Goal: Task Accomplishment & Management: Use online tool/utility

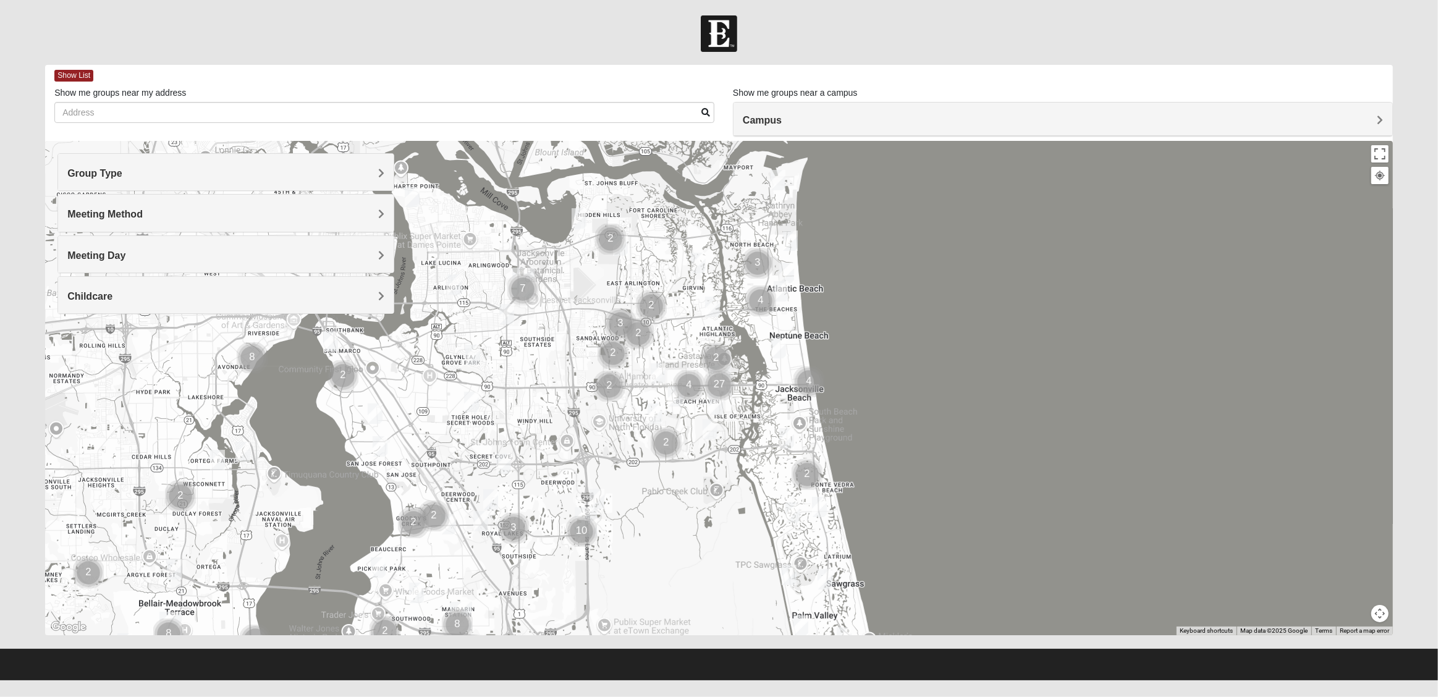
click at [175, 217] on h4 "Meeting Method" at bounding box center [225, 214] width 317 height 12
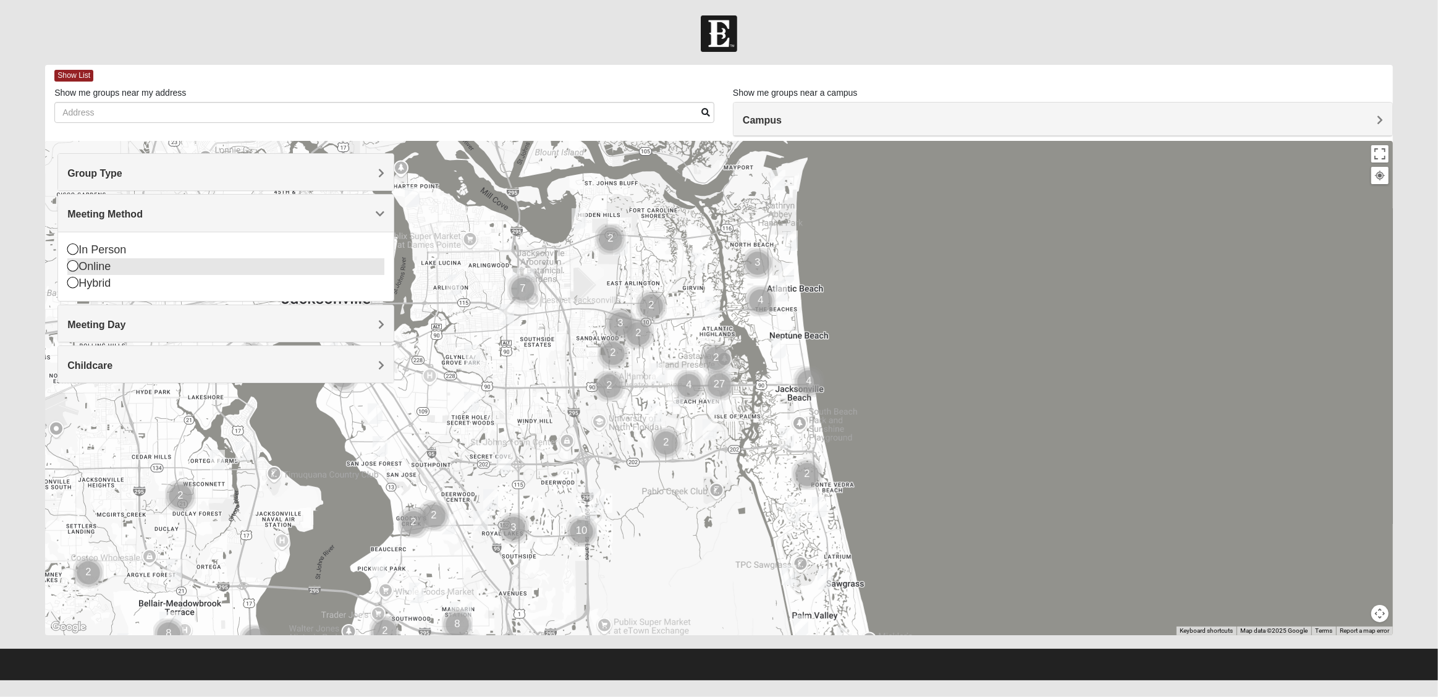
click at [90, 270] on div "Online" at bounding box center [225, 266] width 317 height 17
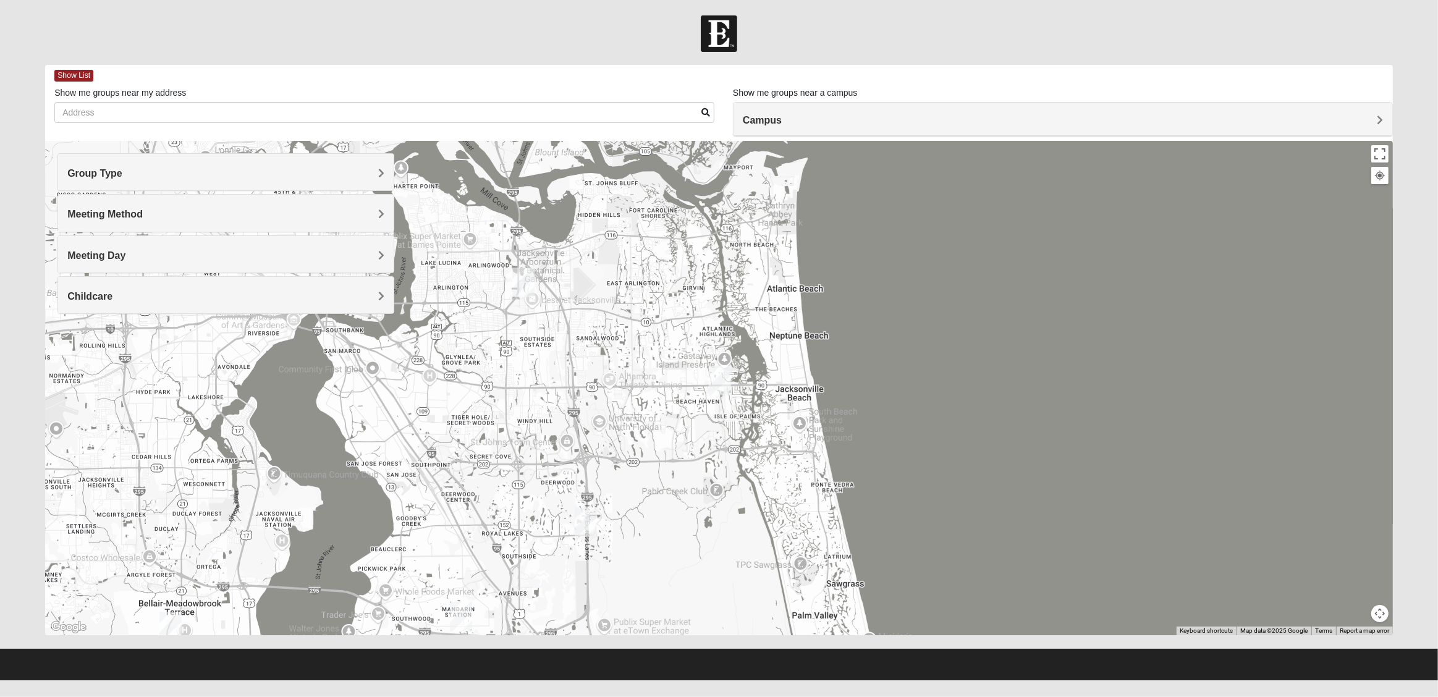
click at [134, 224] on div "Meeting Method" at bounding box center [226, 213] width 336 height 36
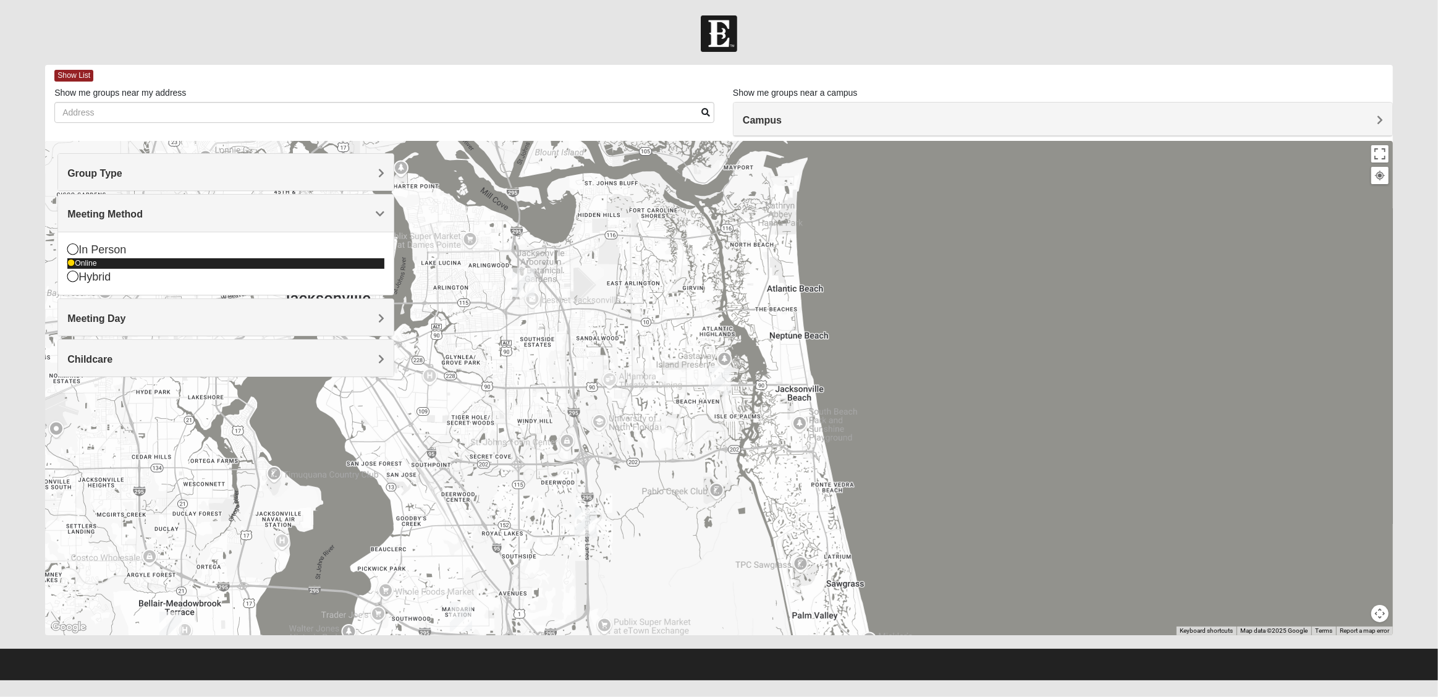
click at [73, 263] on icon at bounding box center [70, 263] width 7 height 7
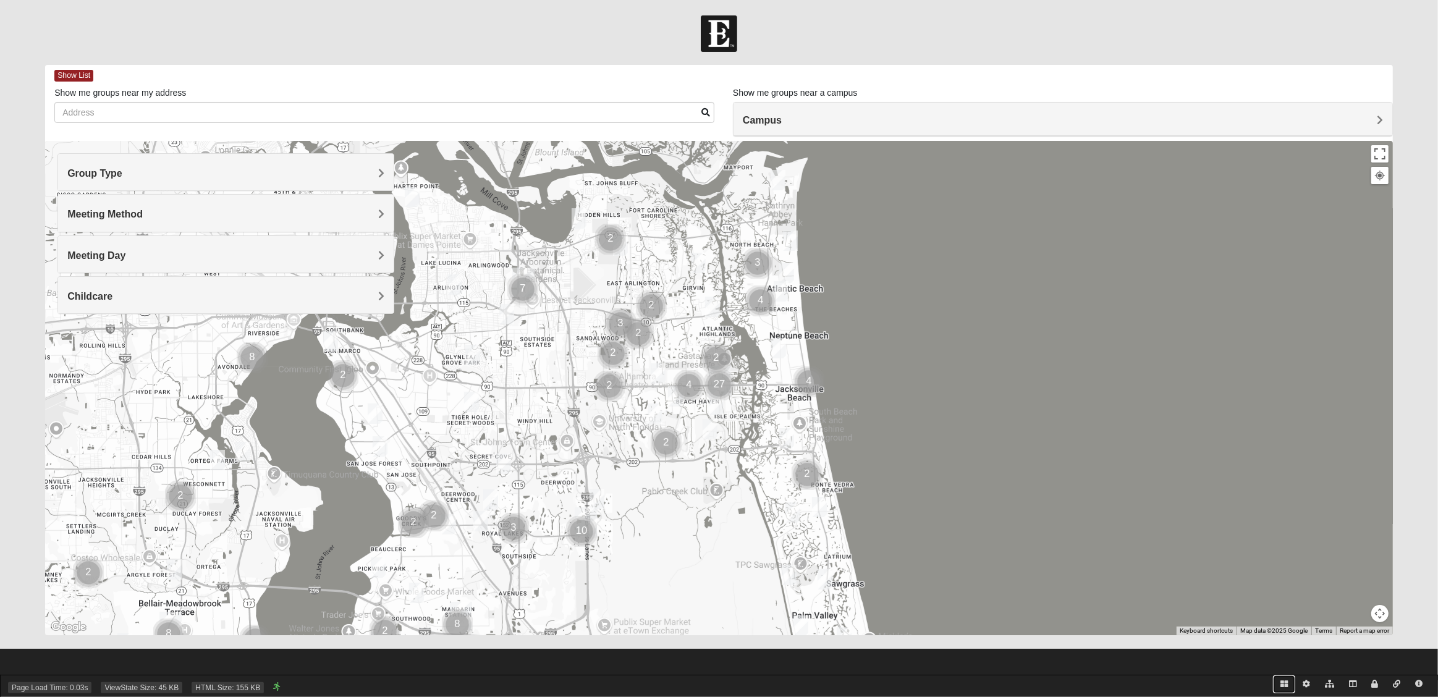
click at [1286, 684] on icon at bounding box center [1284, 684] width 7 height 7
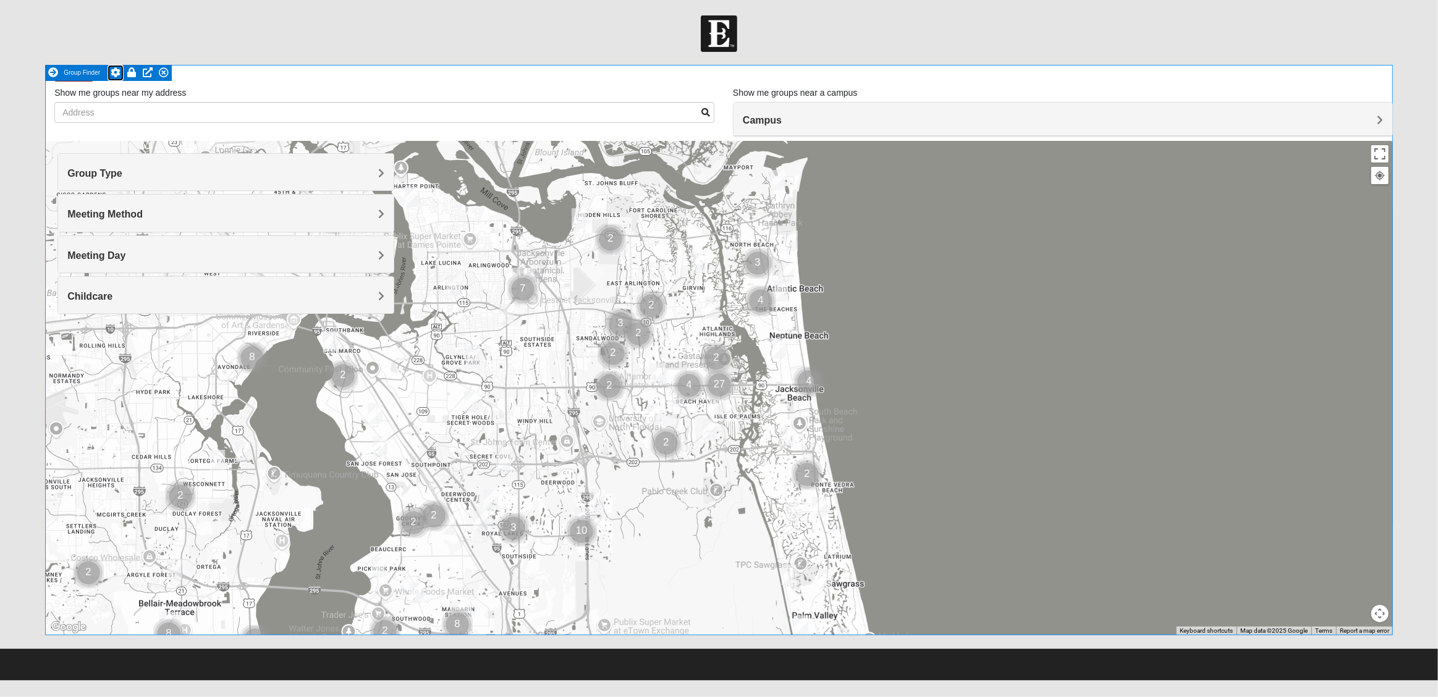
click at [116, 72] on icon at bounding box center [116, 72] width 10 height 10
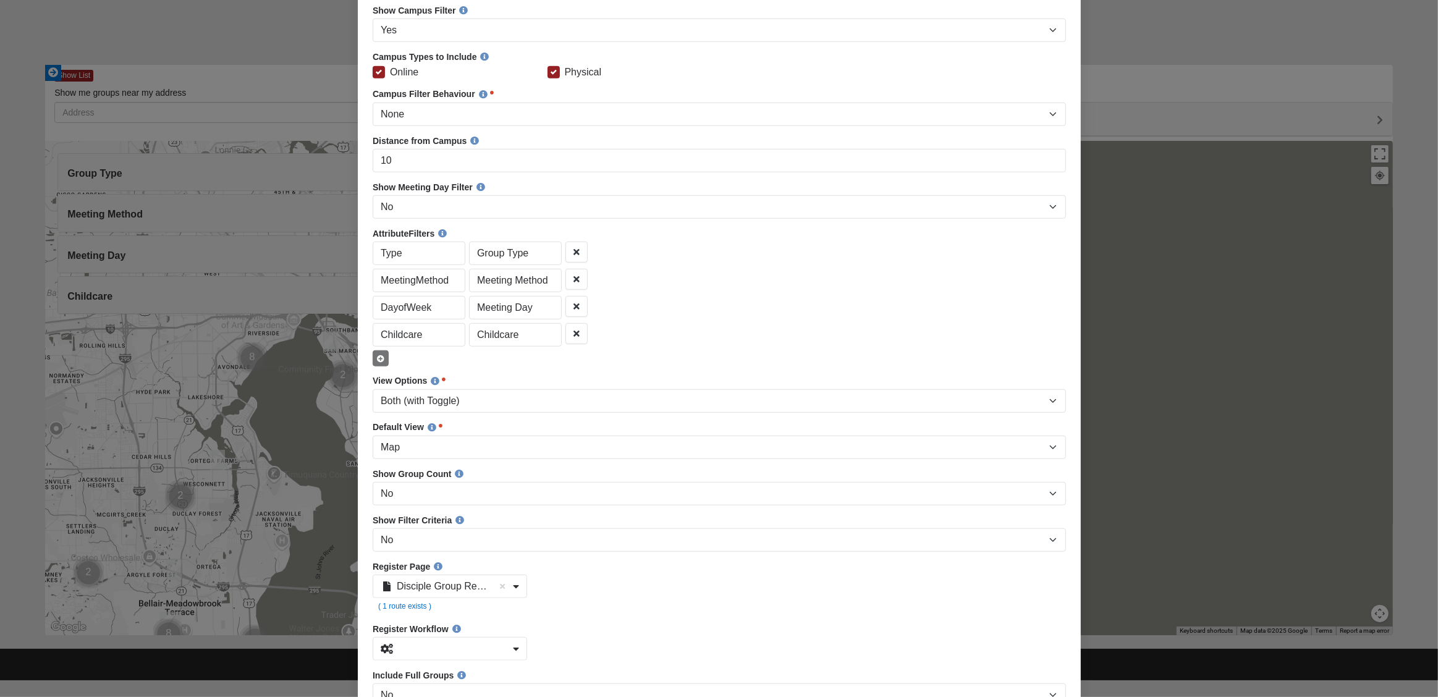
scroll to position [1097, 0]
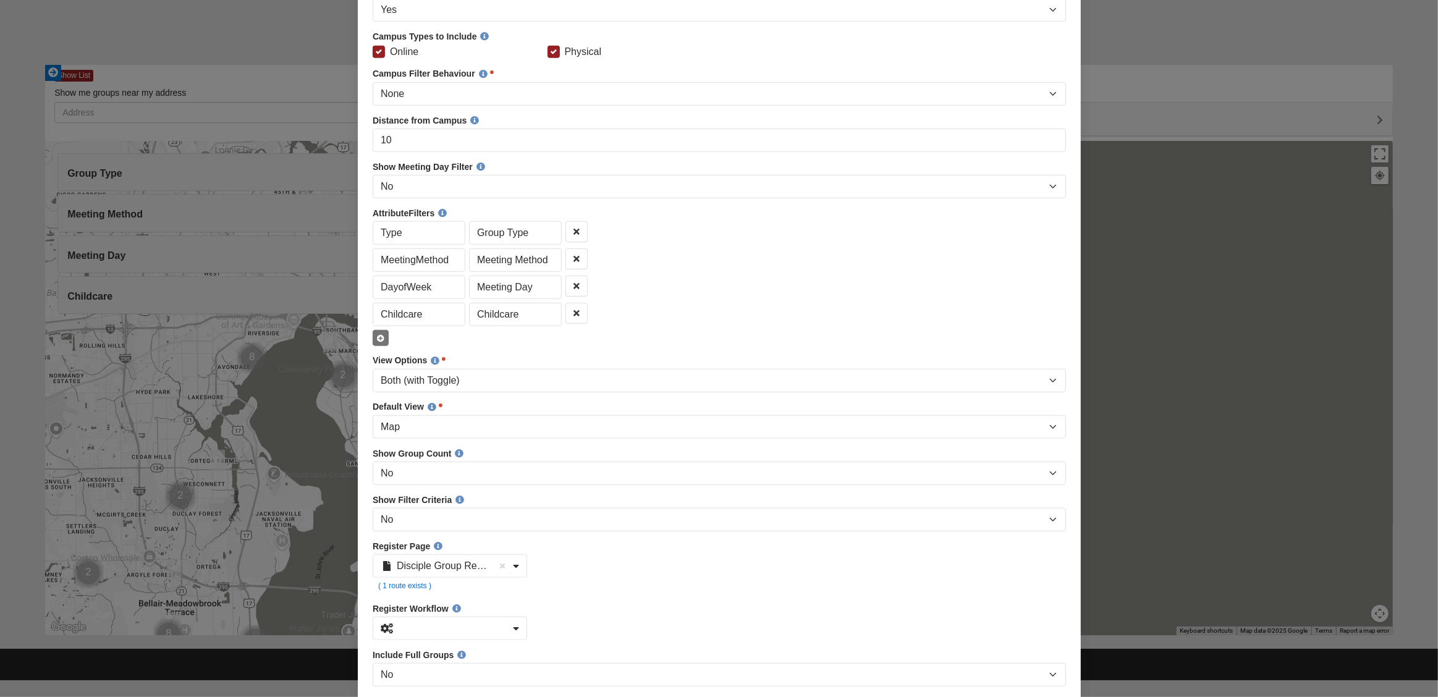
click at [498, 206] on div "AttributeFilters Type Group Type MeetingMethod Meeting Method DayofWeek Meeting…" at bounding box center [719, 276] width 694 height 140
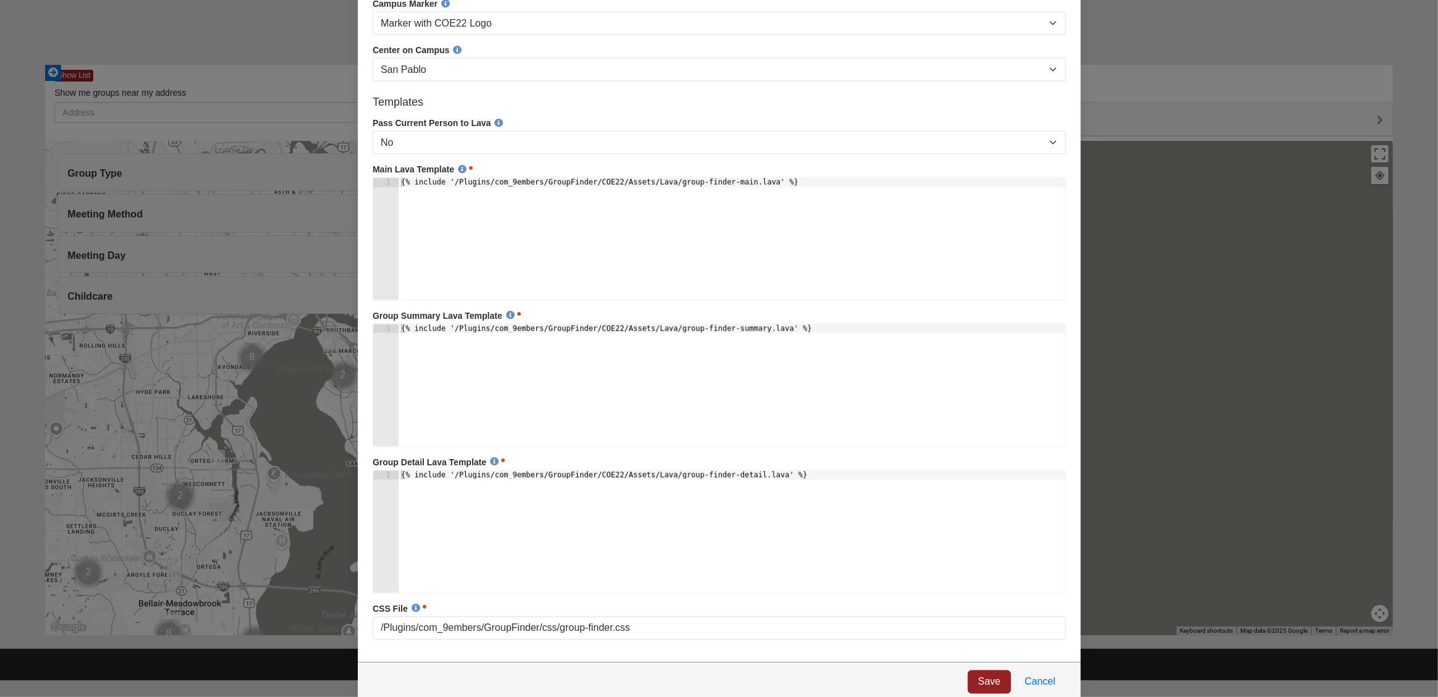
scroll to position [2434, 0]
click at [1160, 40] on div at bounding box center [719, 348] width 1438 height 697
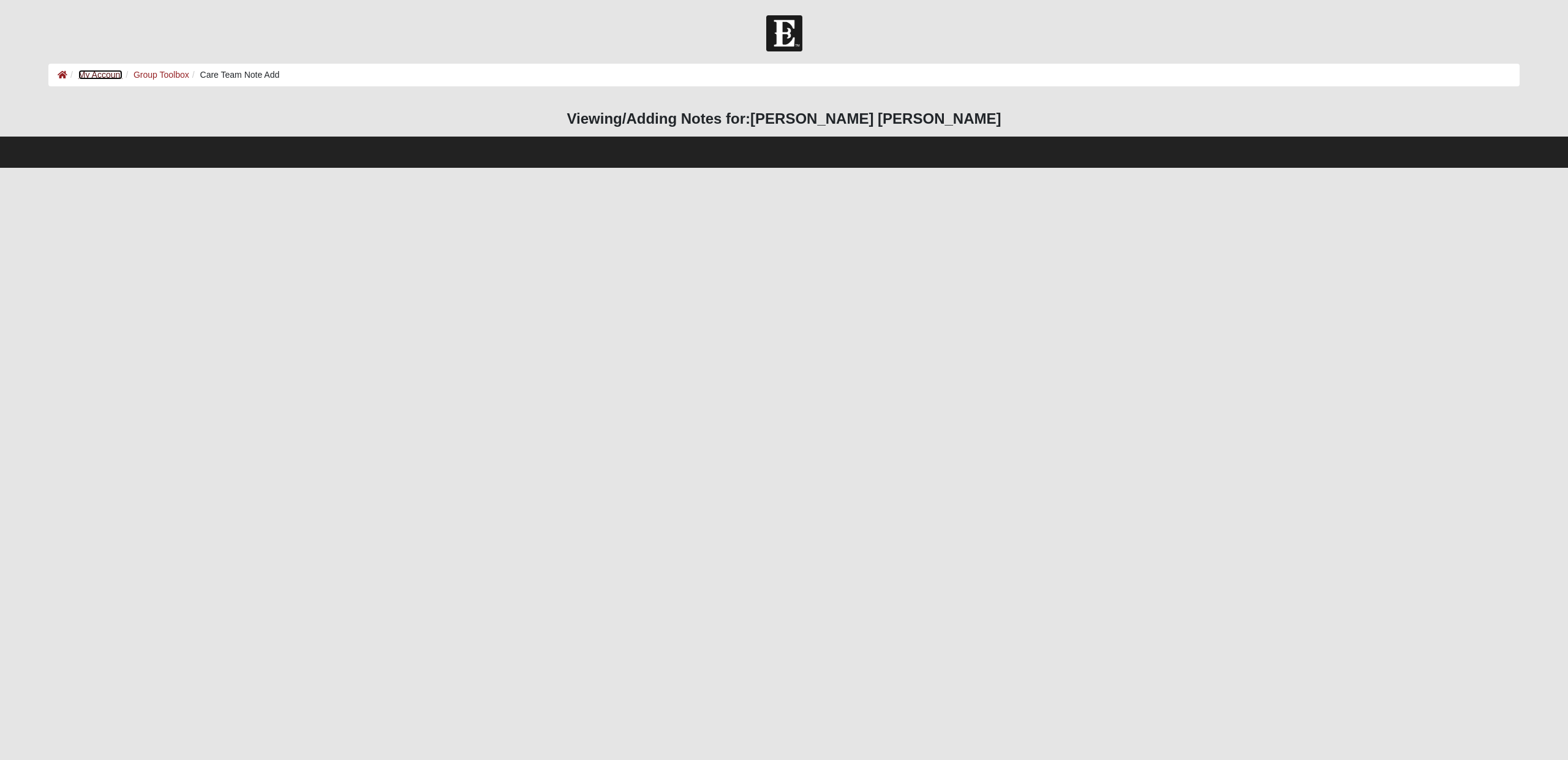
click at [107, 74] on link "My Account" at bounding box center [100, 74] width 45 height 10
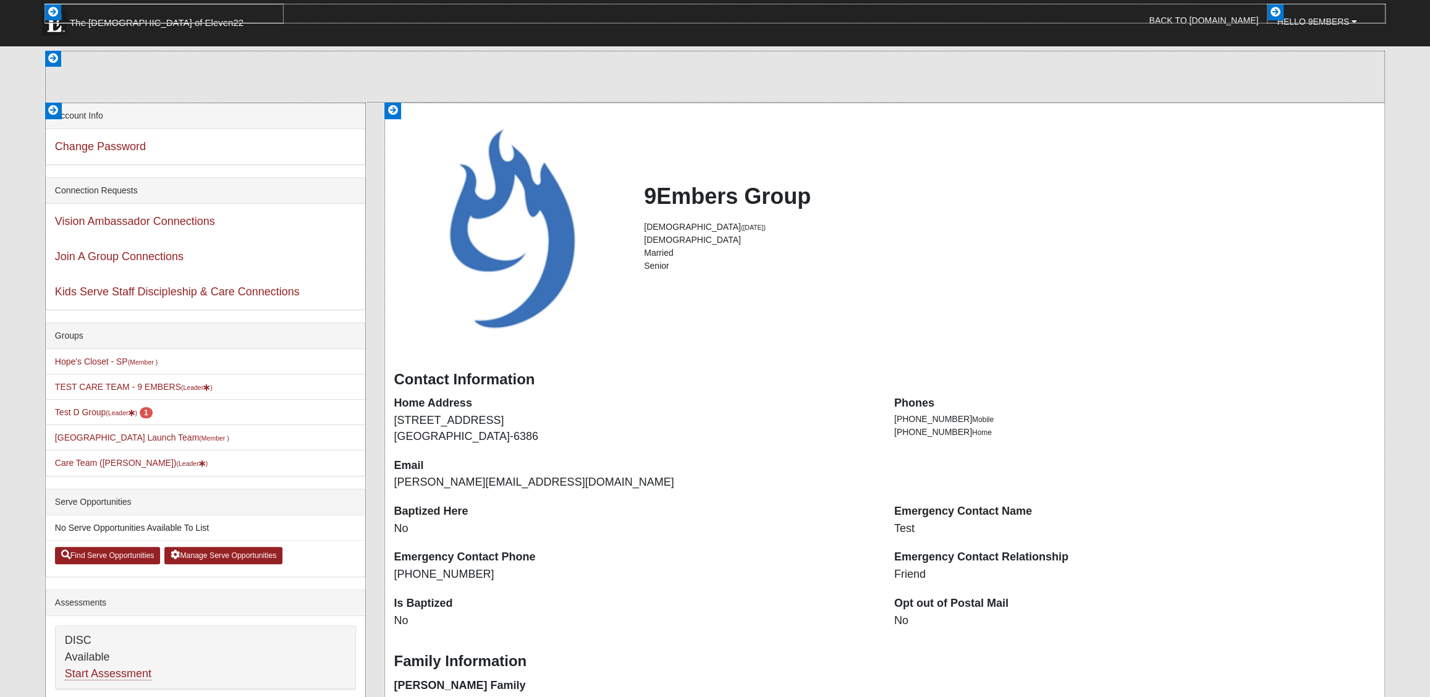
click at [97, 412] on div "Sidebar 1 Actions Account Info Change Password HTML Content Connection Requests…" at bounding box center [205, 599] width 321 height 993
click at [77, 413] on div "Sidebar 1 Actions Account Info Change Password HTML Content Connection Requests…" at bounding box center [205, 599] width 321 height 993
click at [86, 412] on div "Sidebar 1 Actions Account Info Change Password HTML Content Connection Requests…" at bounding box center [205, 599] width 321 height 993
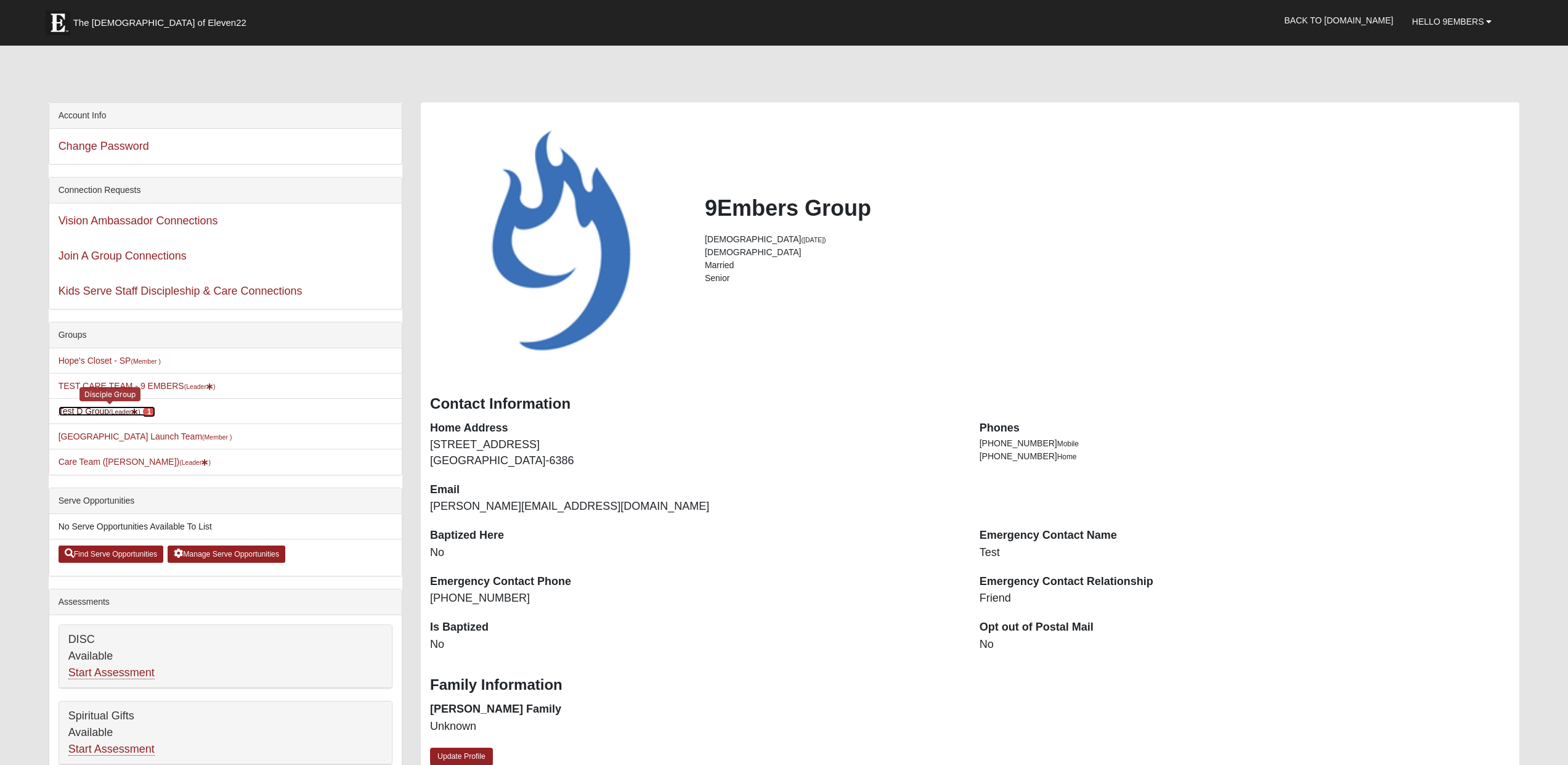
click at [98, 411] on link "Test D Group (Leader ) 1" at bounding box center [108, 411] width 98 height 10
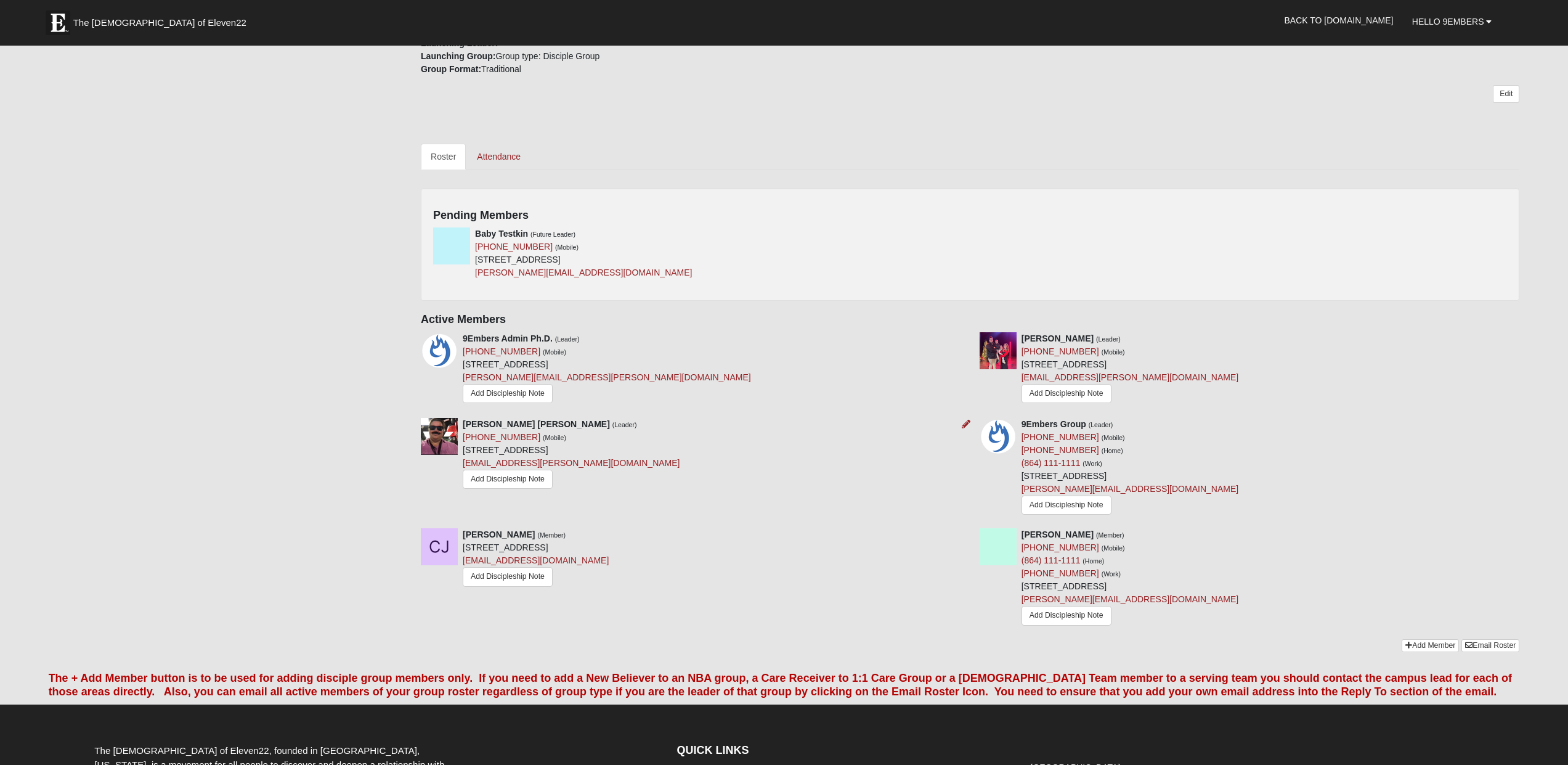
scroll to position [317, 0]
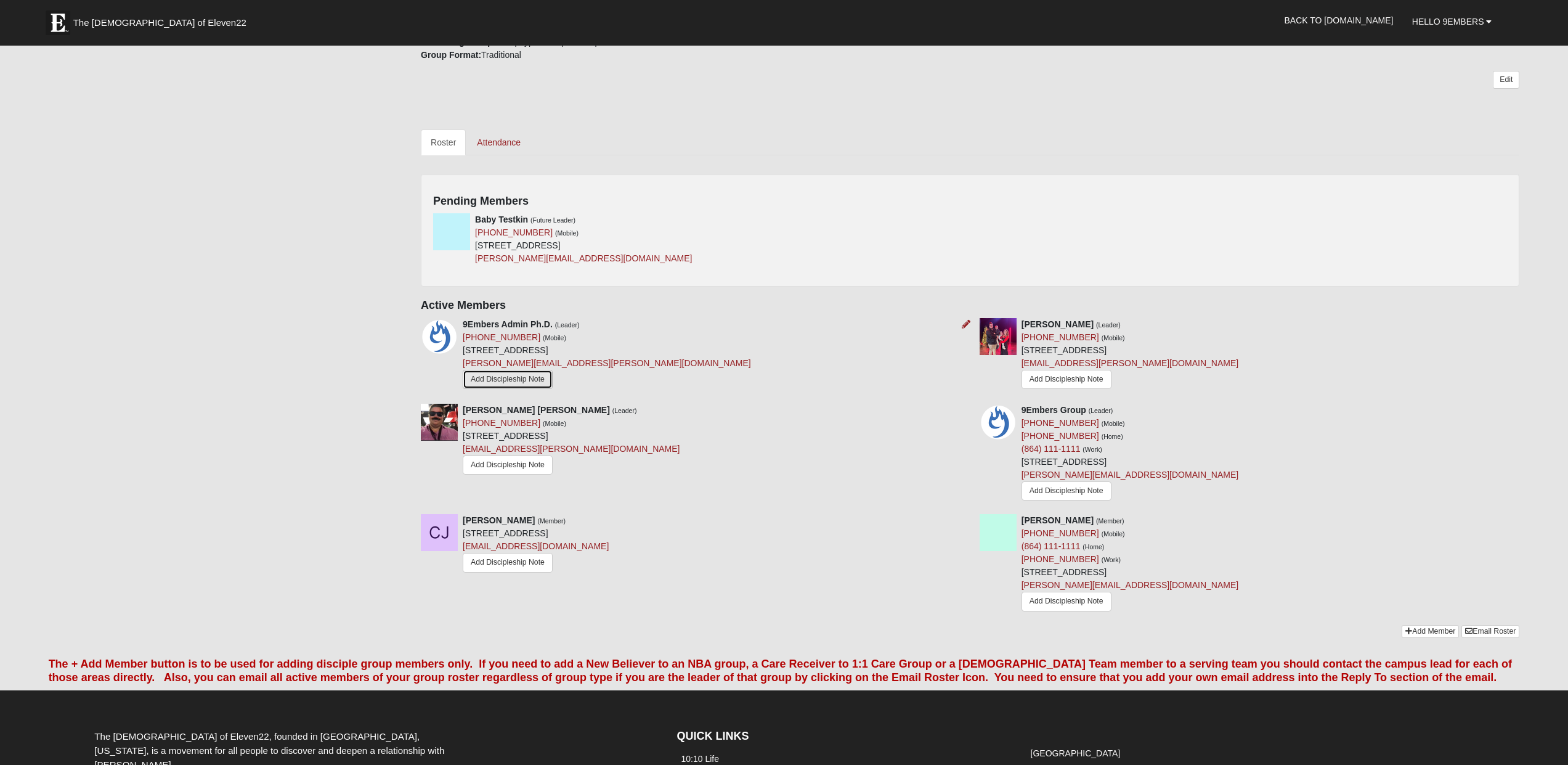
click at [515, 380] on link "Add Discipleship Note" at bounding box center [507, 379] width 90 height 19
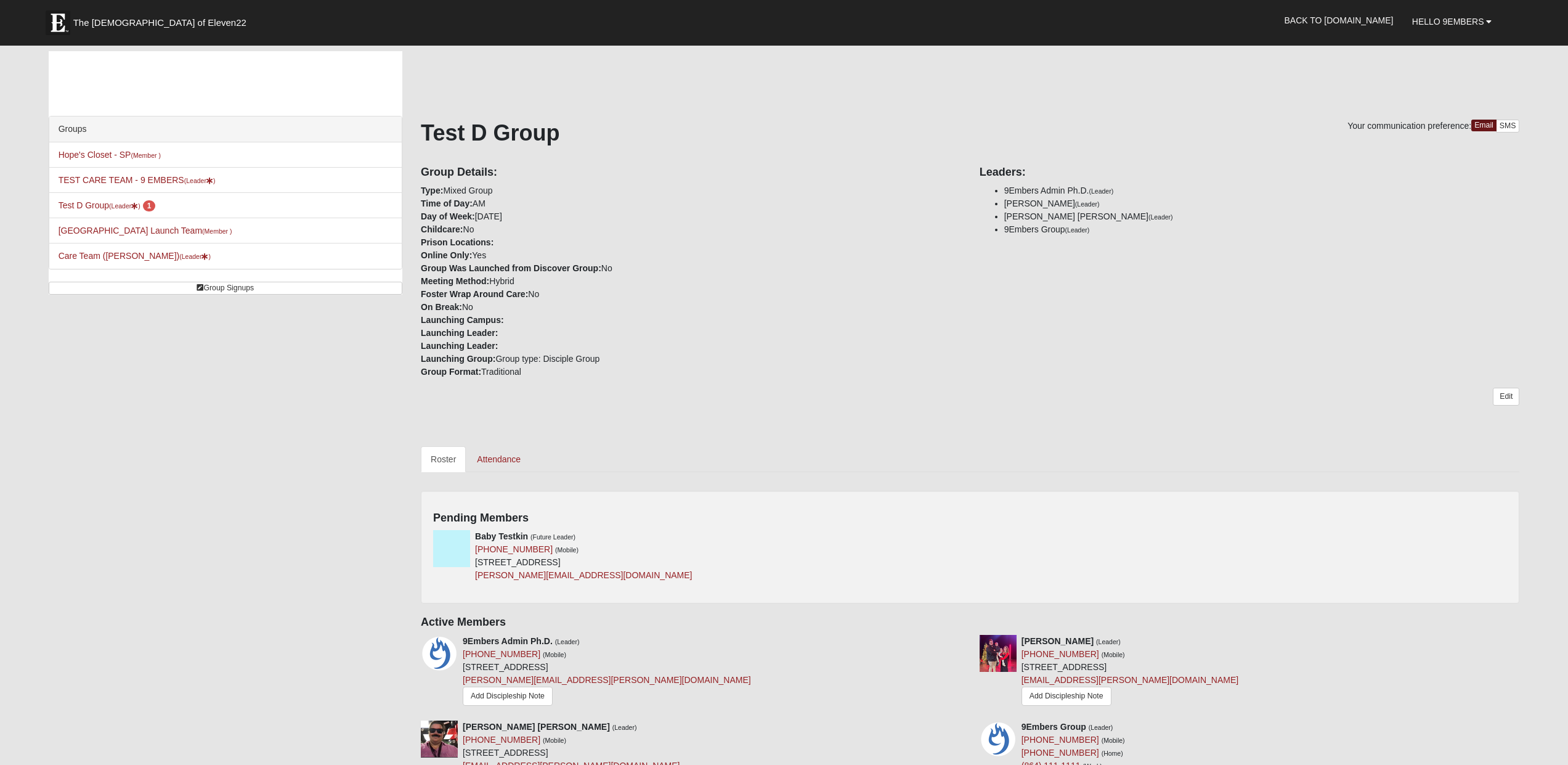
click at [169, 415] on div "Sidebar 1 Group List Personalized Lava Groups Hope's Closet - SP (Member ) TEST…" at bounding box center [784, 509] width 1490 height 916
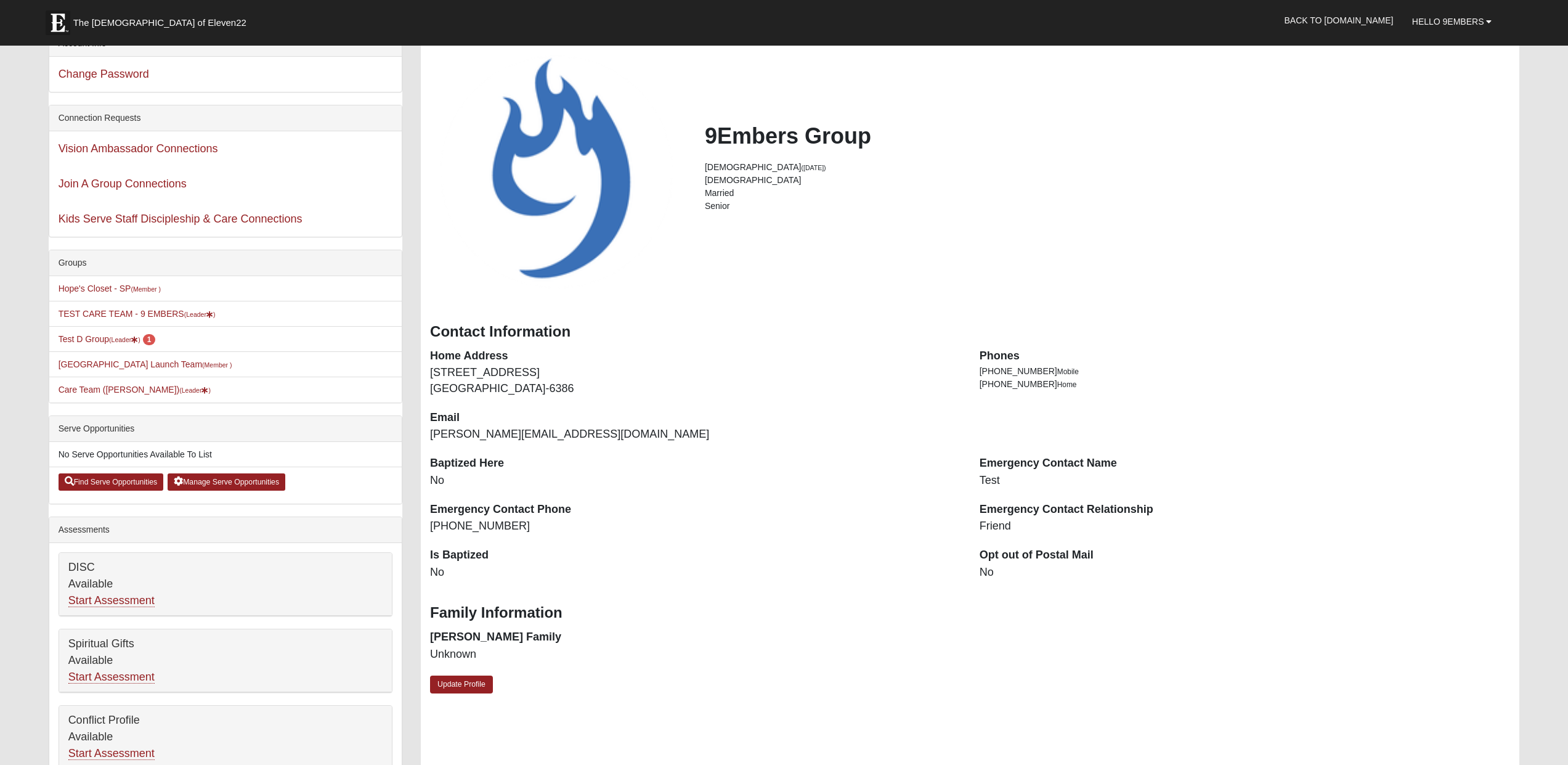
scroll to position [85, 0]
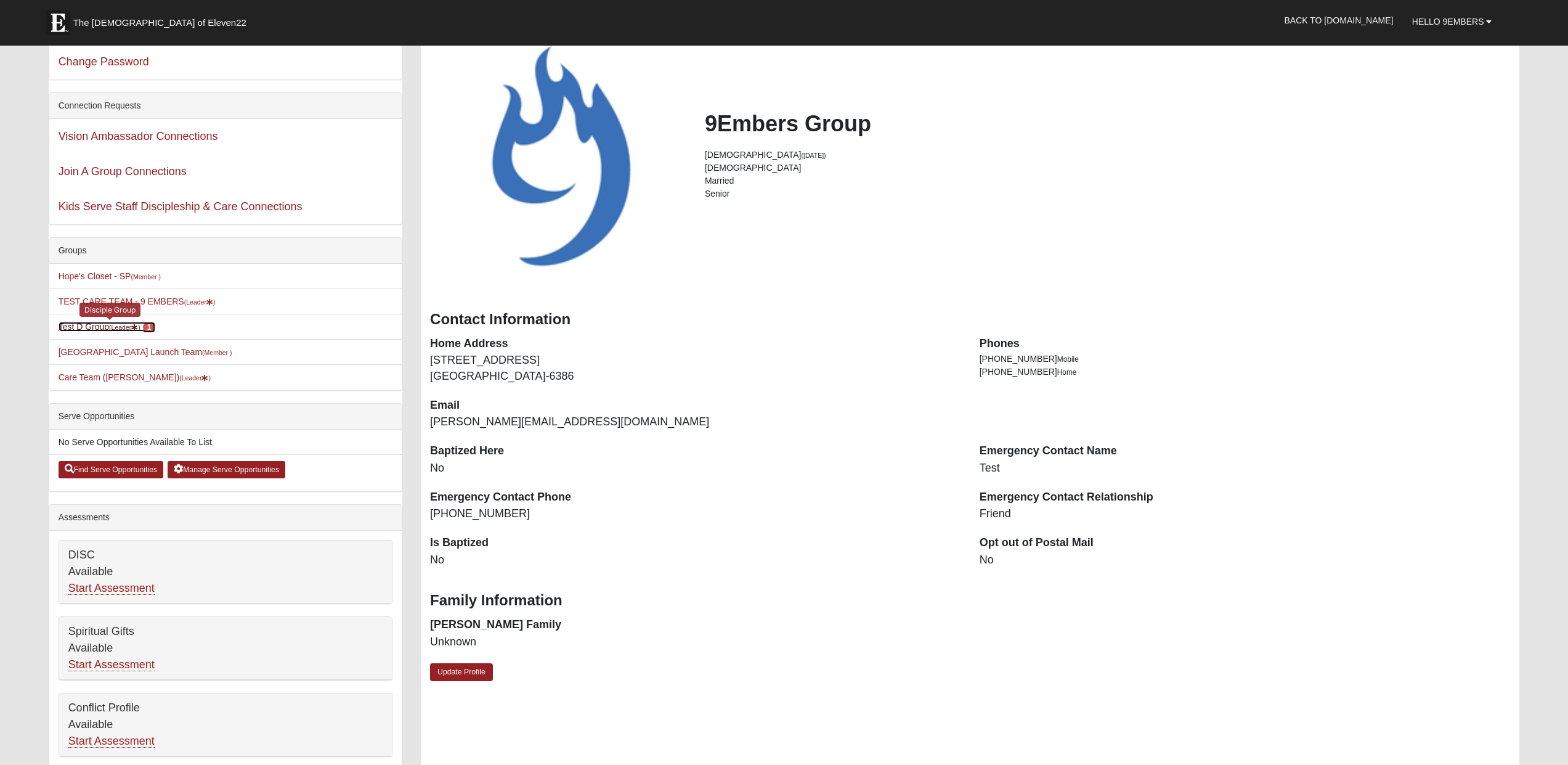
click at [86, 325] on link "Test D Group (Leader ) 1" at bounding box center [108, 327] width 98 height 10
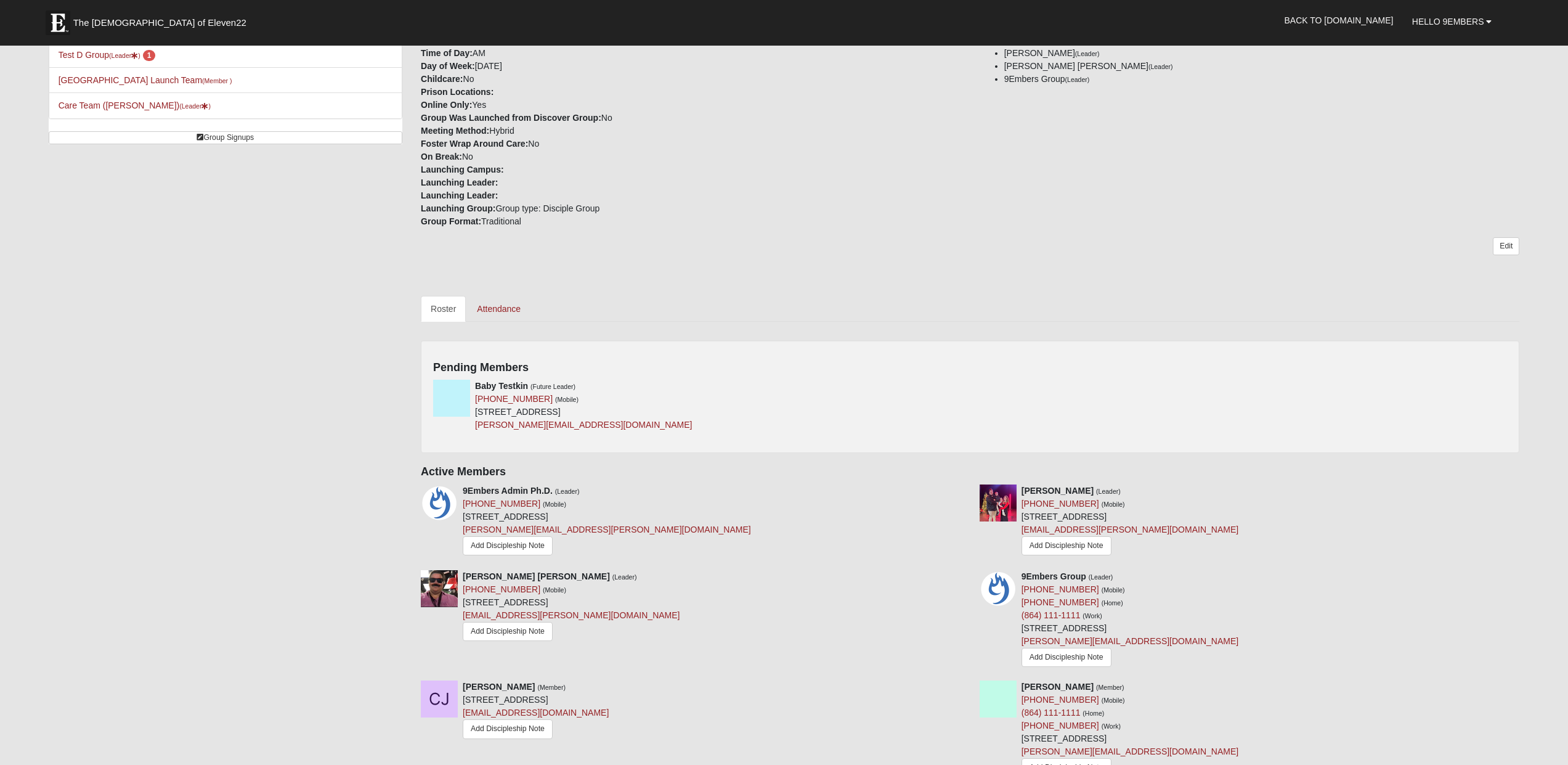
scroll to position [384, 0]
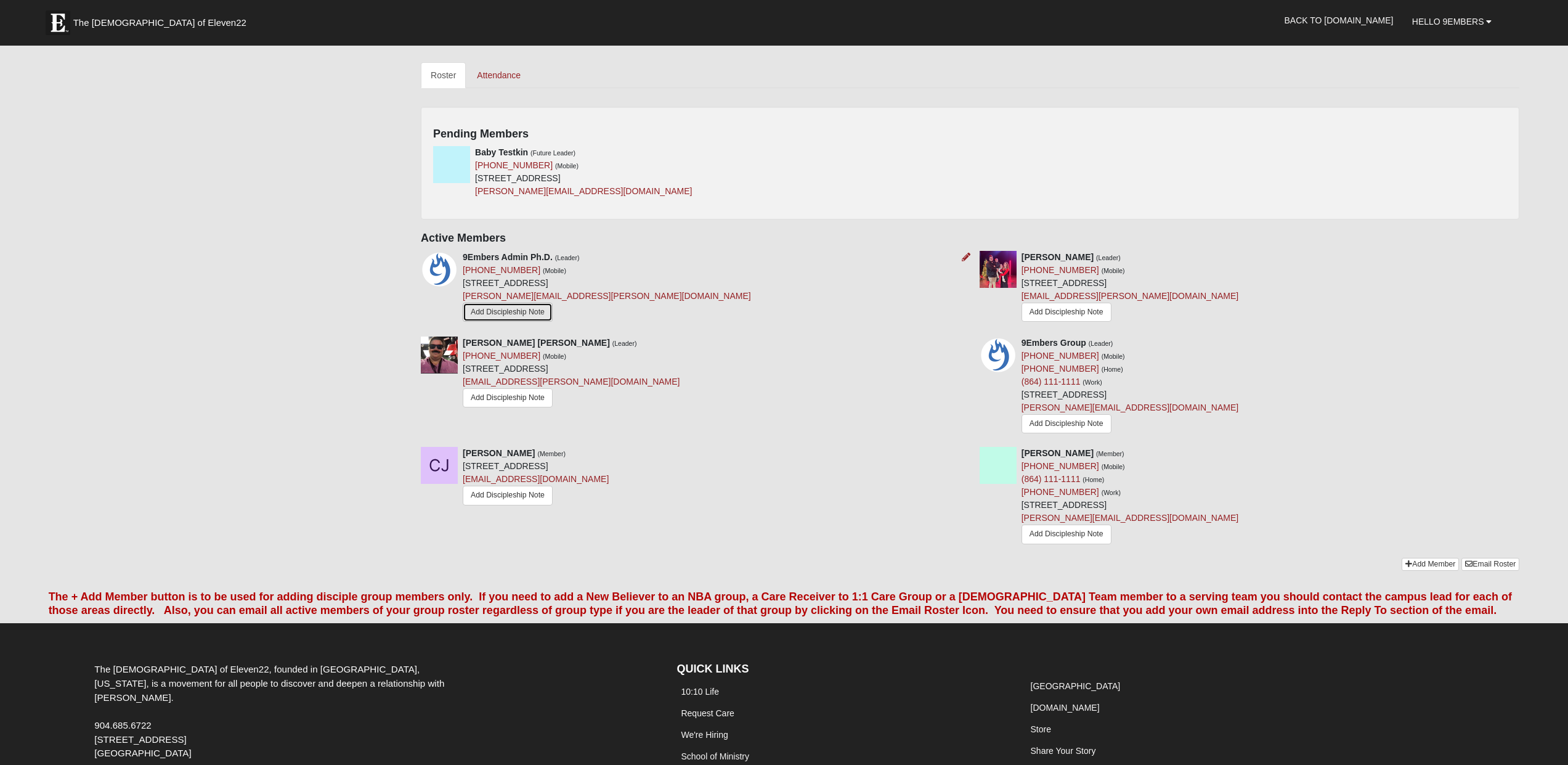
click at [523, 314] on link "Add Discipleship Note" at bounding box center [507, 311] width 90 height 19
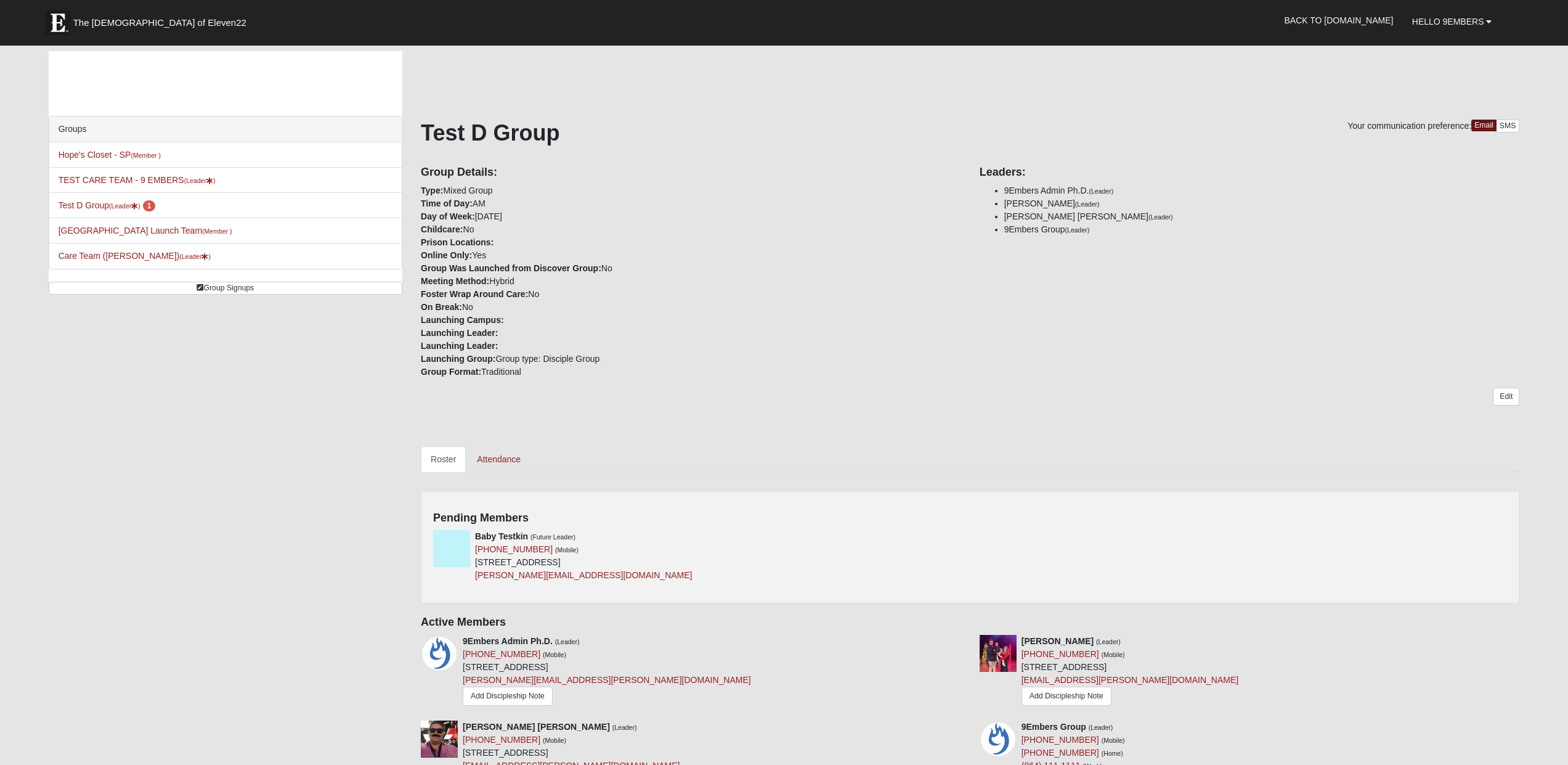
scroll to position [384, 0]
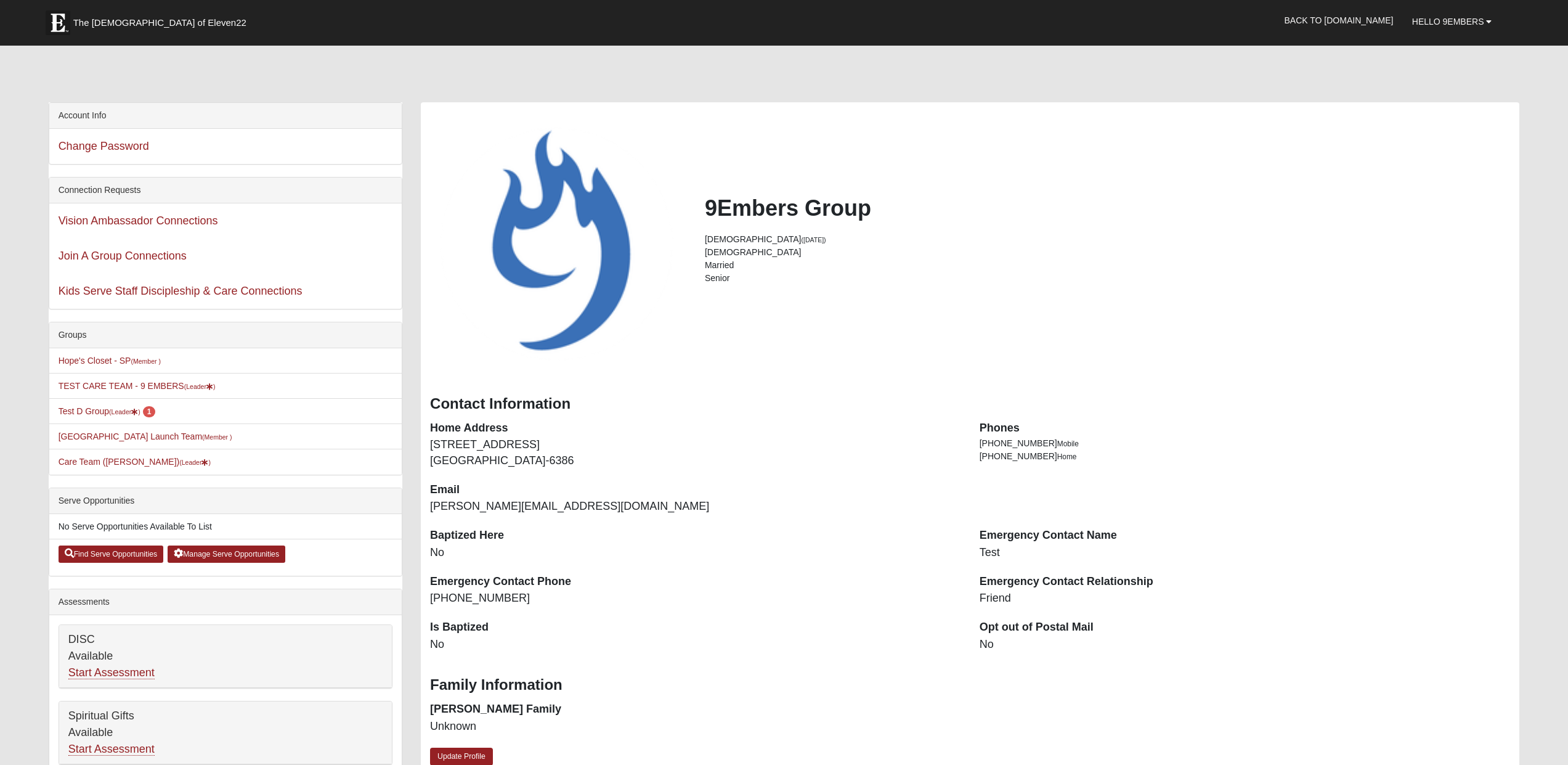
scroll to position [85, 0]
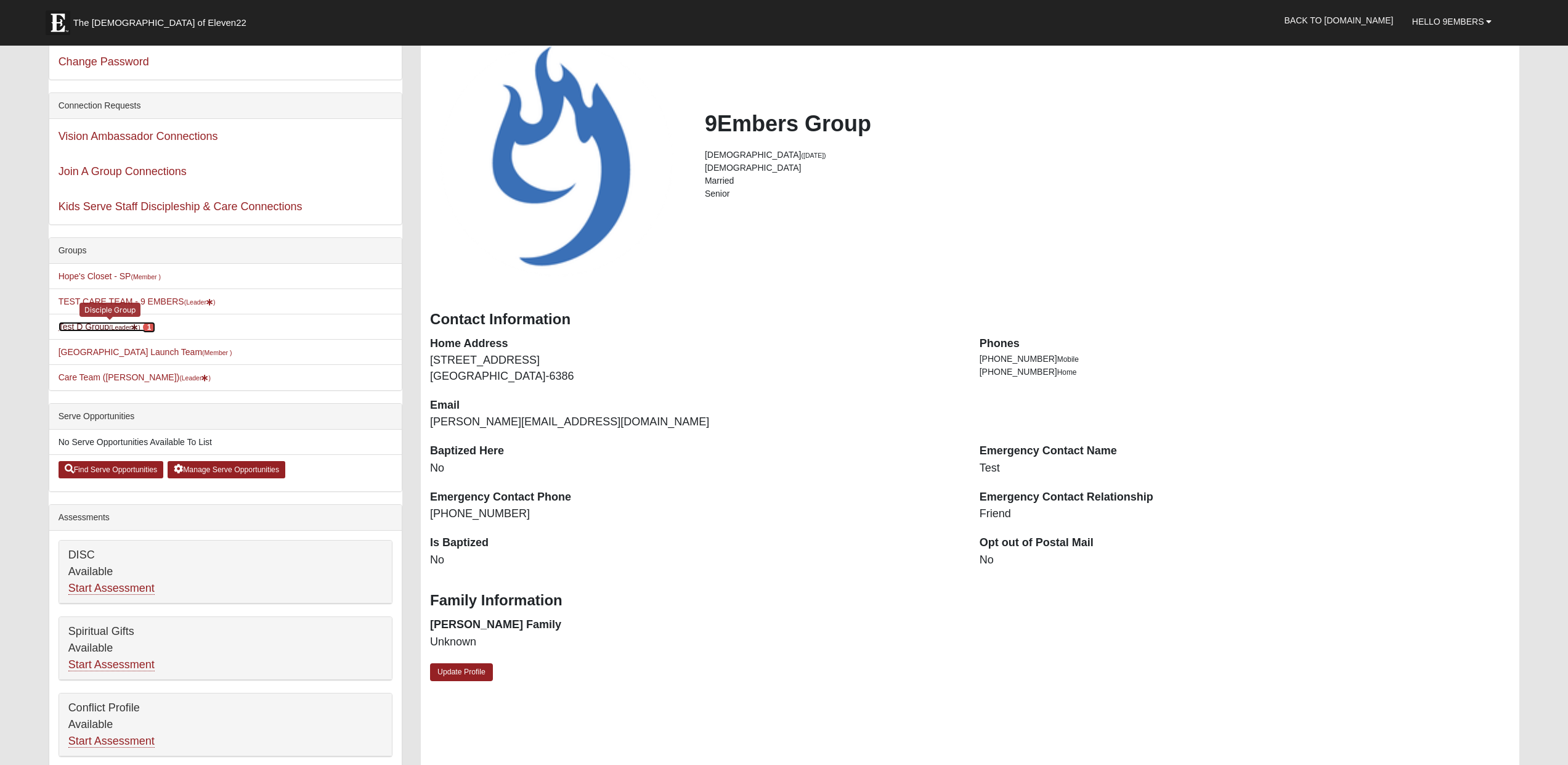
click at [120, 327] on small "(Leader )" at bounding box center [125, 327] width 32 height 7
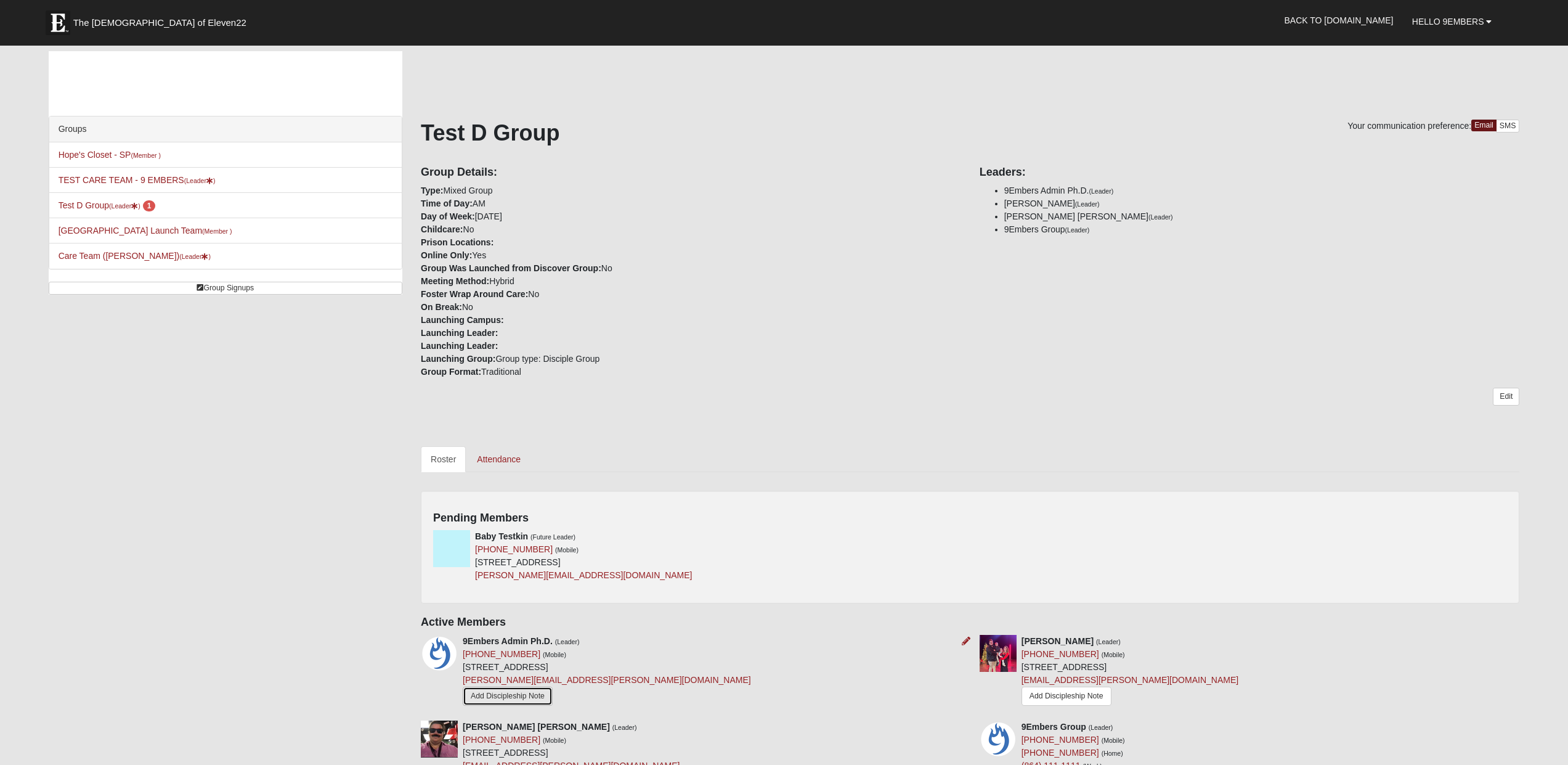
click at [483, 696] on link "Add Discipleship Note" at bounding box center [507, 696] width 90 height 19
